Goal: Obtain resource: Download file/media

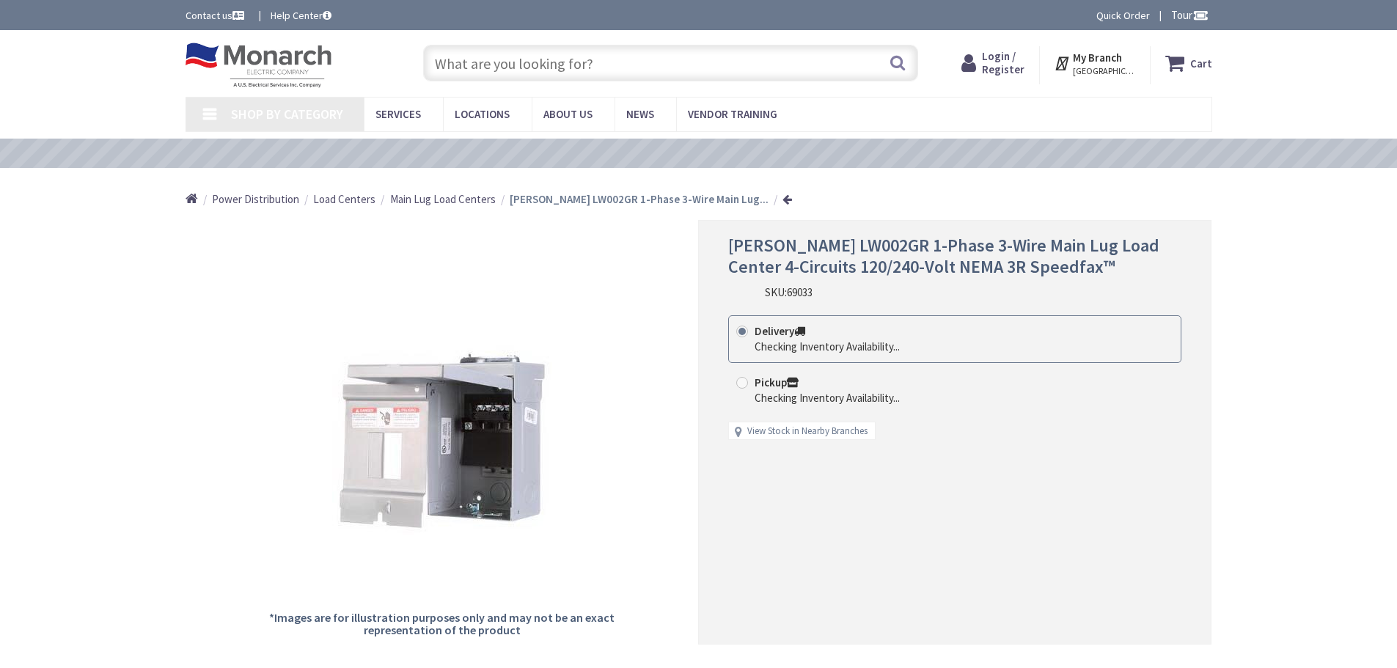
type input "[STREET_ADDRESS]"
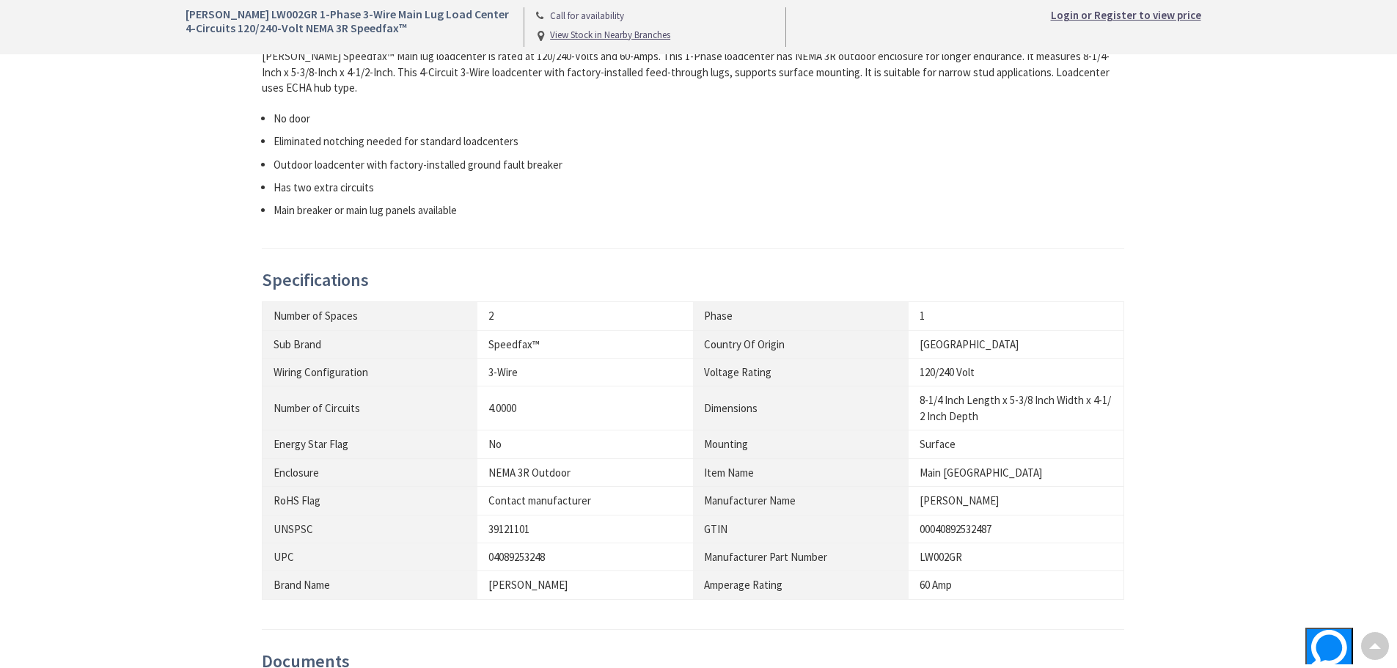
scroll to position [837, 0]
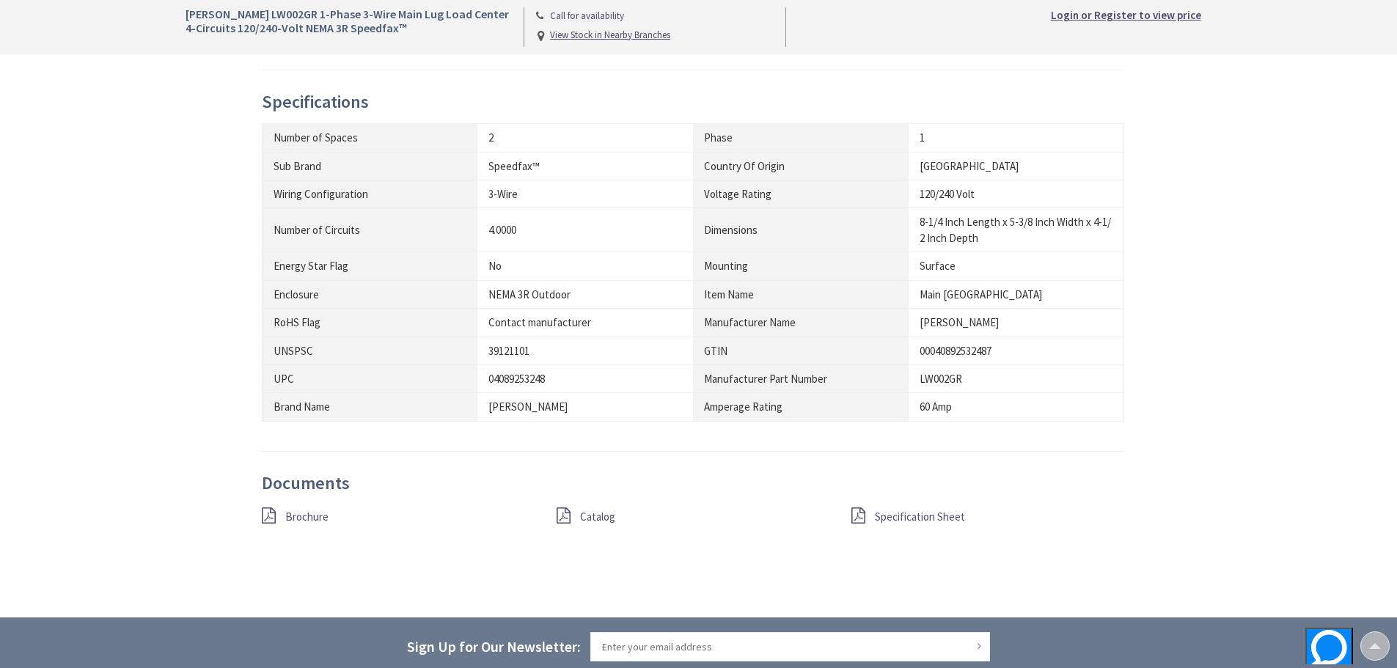
drag, startPoint x: 905, startPoint y: 521, endPoint x: 896, endPoint y: 521, distance: 8.8
click at [905, 521] on span "Specification Sheet" at bounding box center [920, 517] width 90 height 14
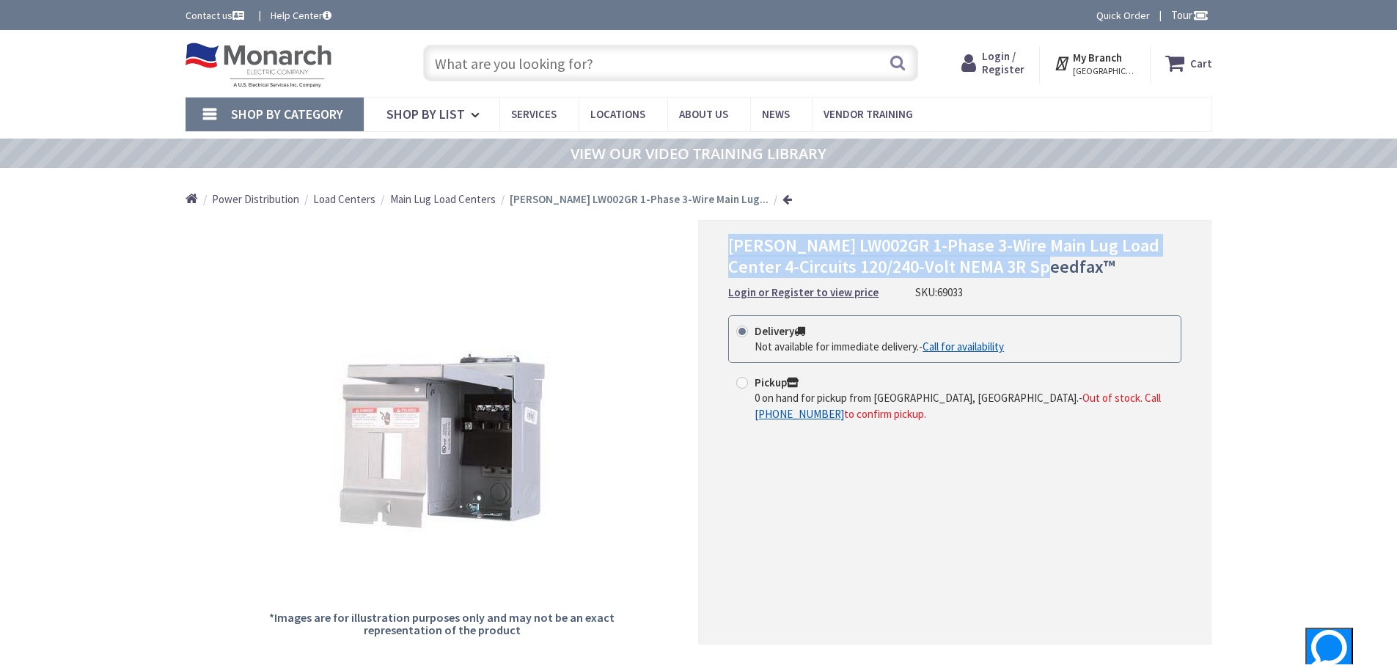
drag, startPoint x: 728, startPoint y: 240, endPoint x: 1121, endPoint y: 269, distance: 394.2
click at [1121, 269] on h1 "[PERSON_NAME] LW002GR 1-Phase 3-Wire Main Lug Load Center 4-Circuits 120/240-Vo…" at bounding box center [954, 256] width 453 height 43
copy span "[PERSON_NAME] LW002GR 1-Phase 3-Wire Main Lug Load Center 4-Circuits 120/240-Vo…"
